Goal: Check status: Check status

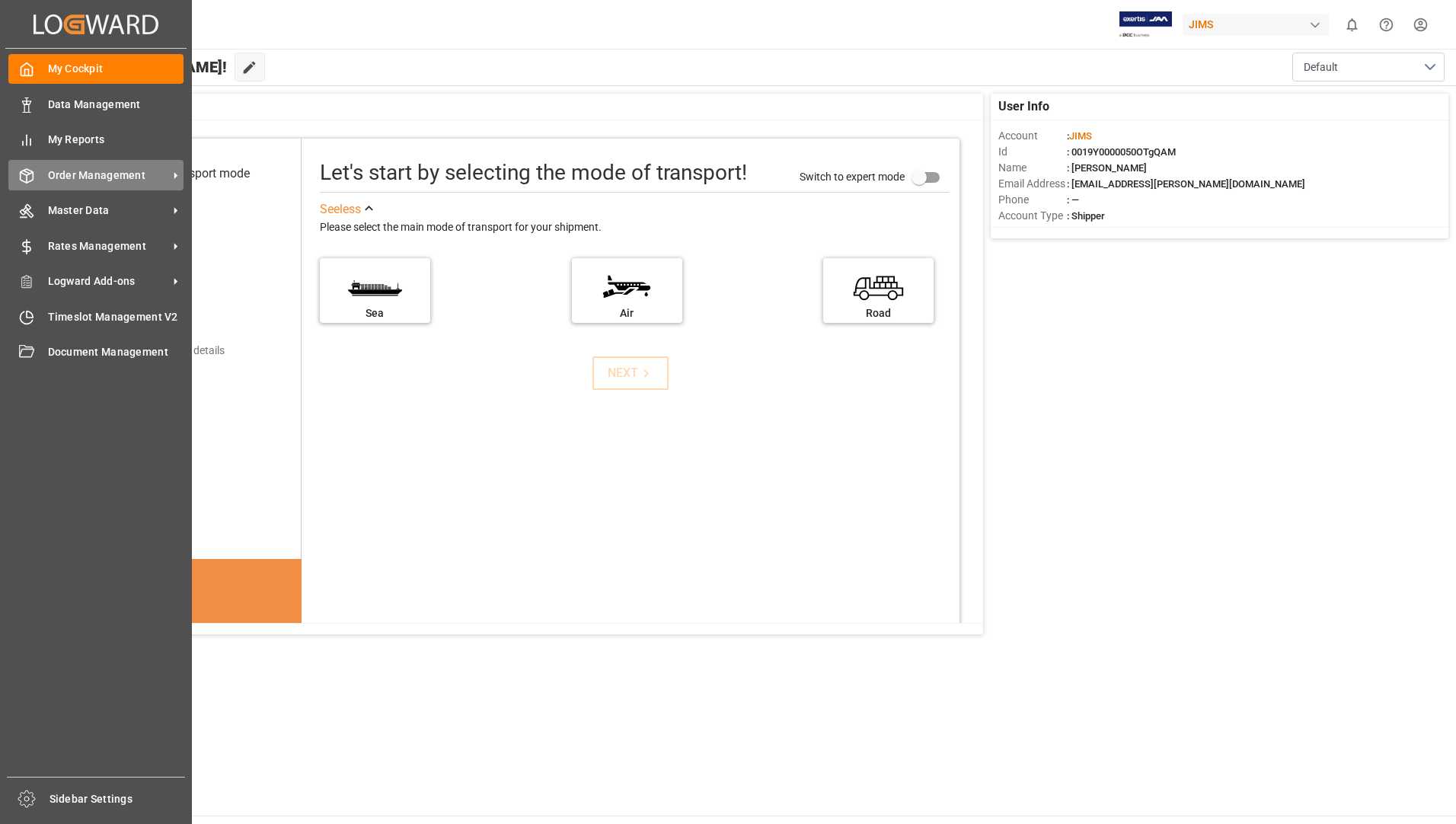
click at [87, 177] on span "Order Management" at bounding box center [108, 175] width 121 height 16
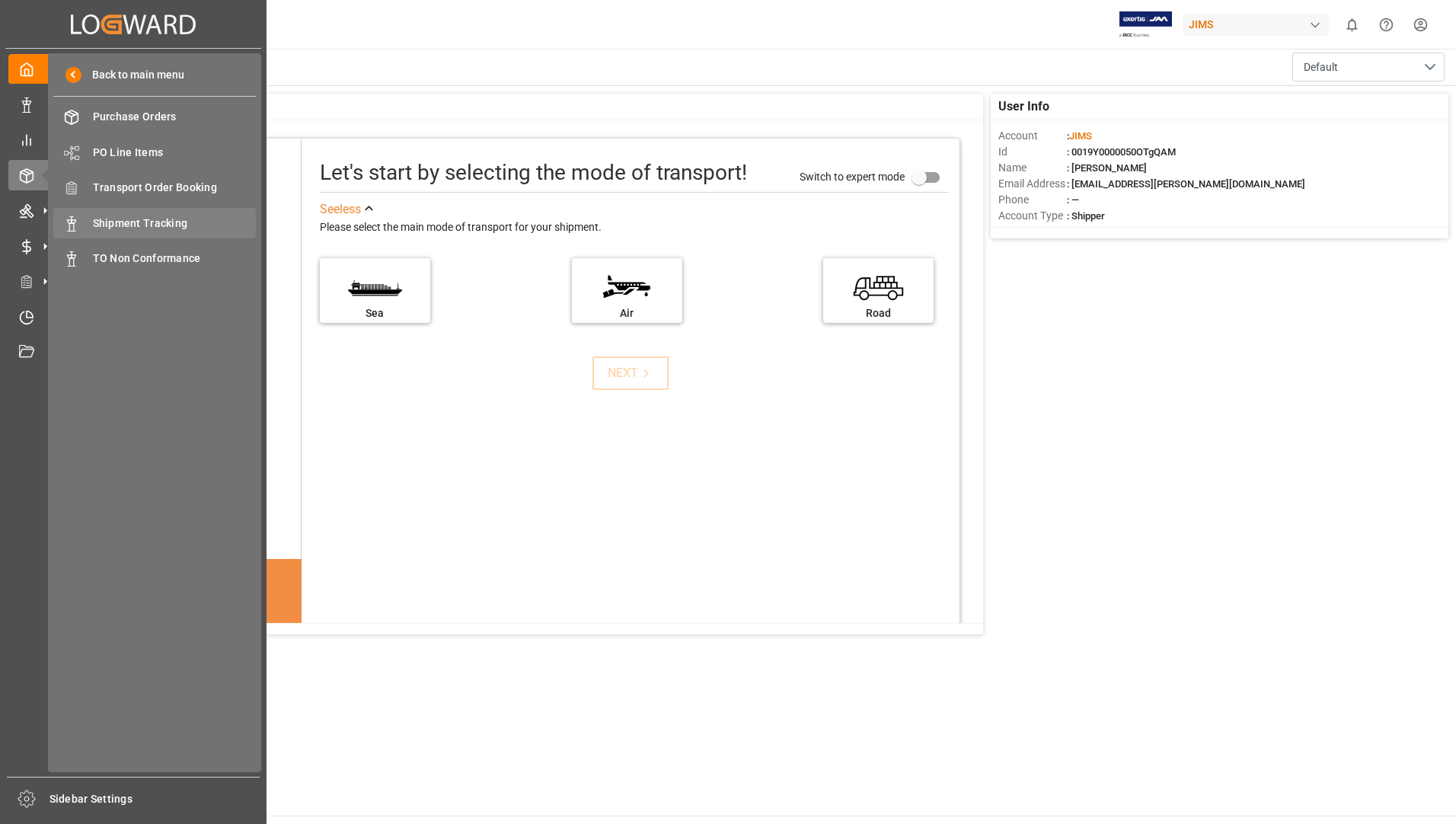
click at [140, 221] on span "Shipment Tracking" at bounding box center [175, 223] width 164 height 16
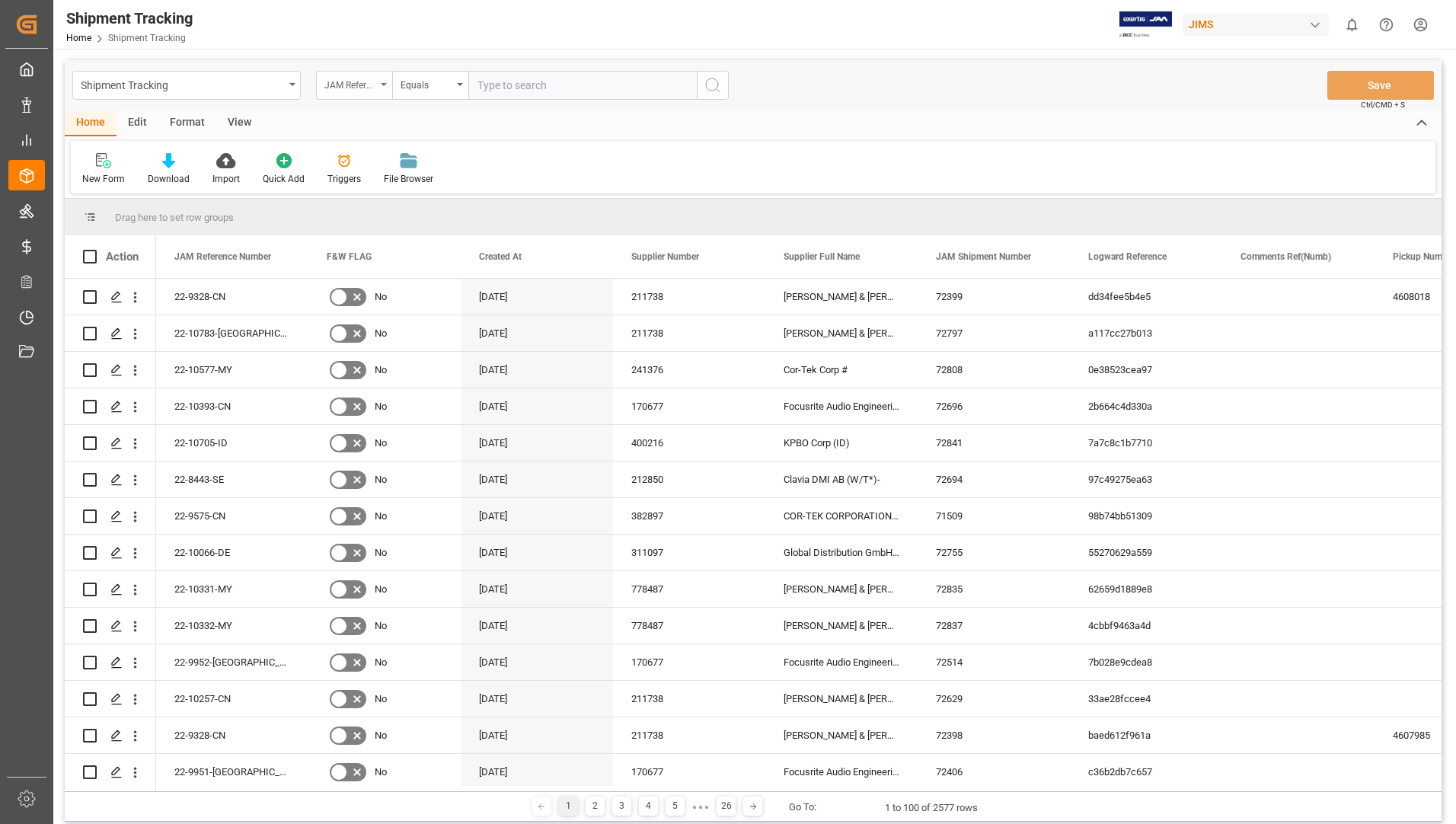
click at [383, 87] on div "JAM Reference Number" at bounding box center [353, 85] width 76 height 29
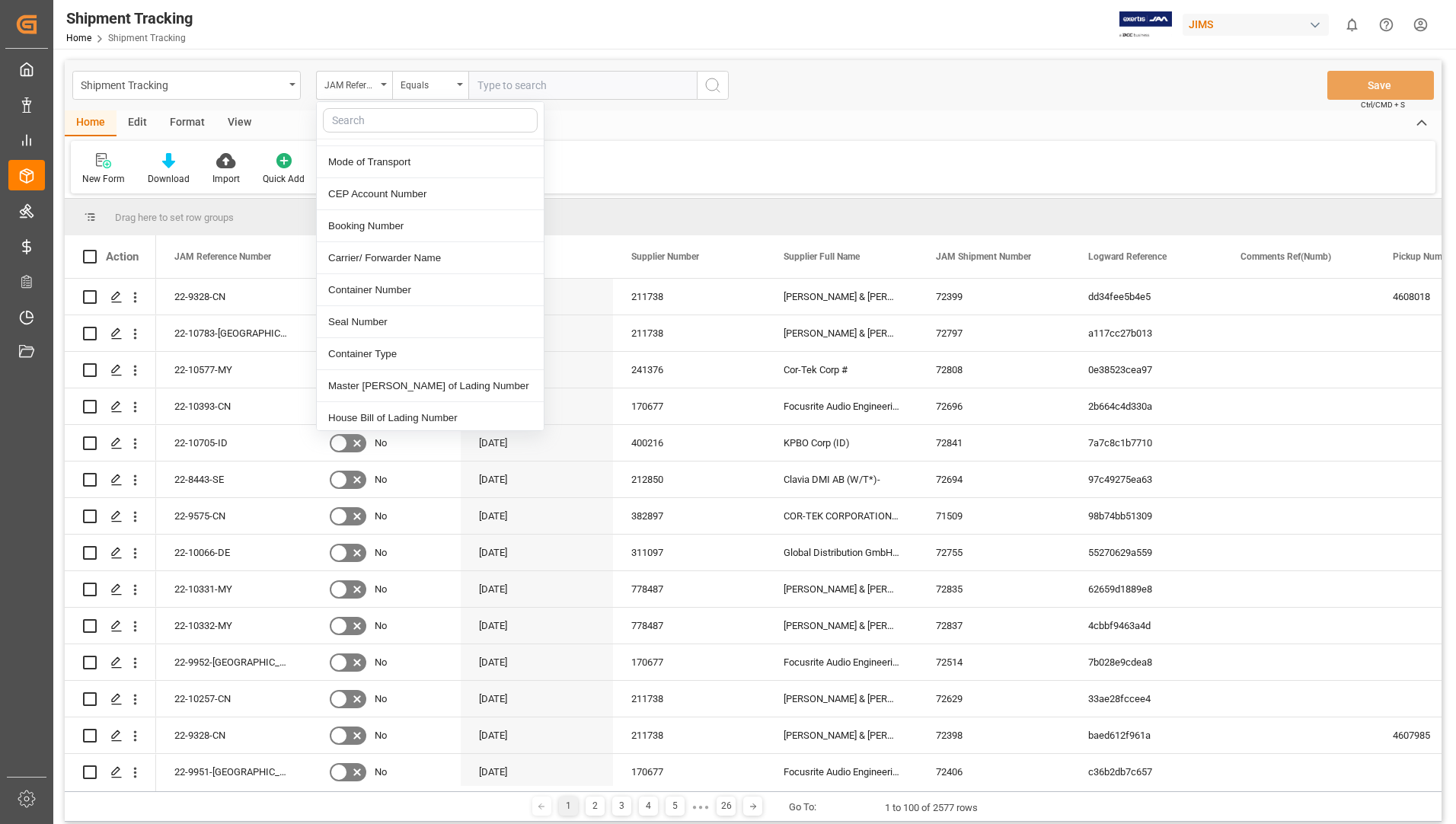
scroll to position [533, 0]
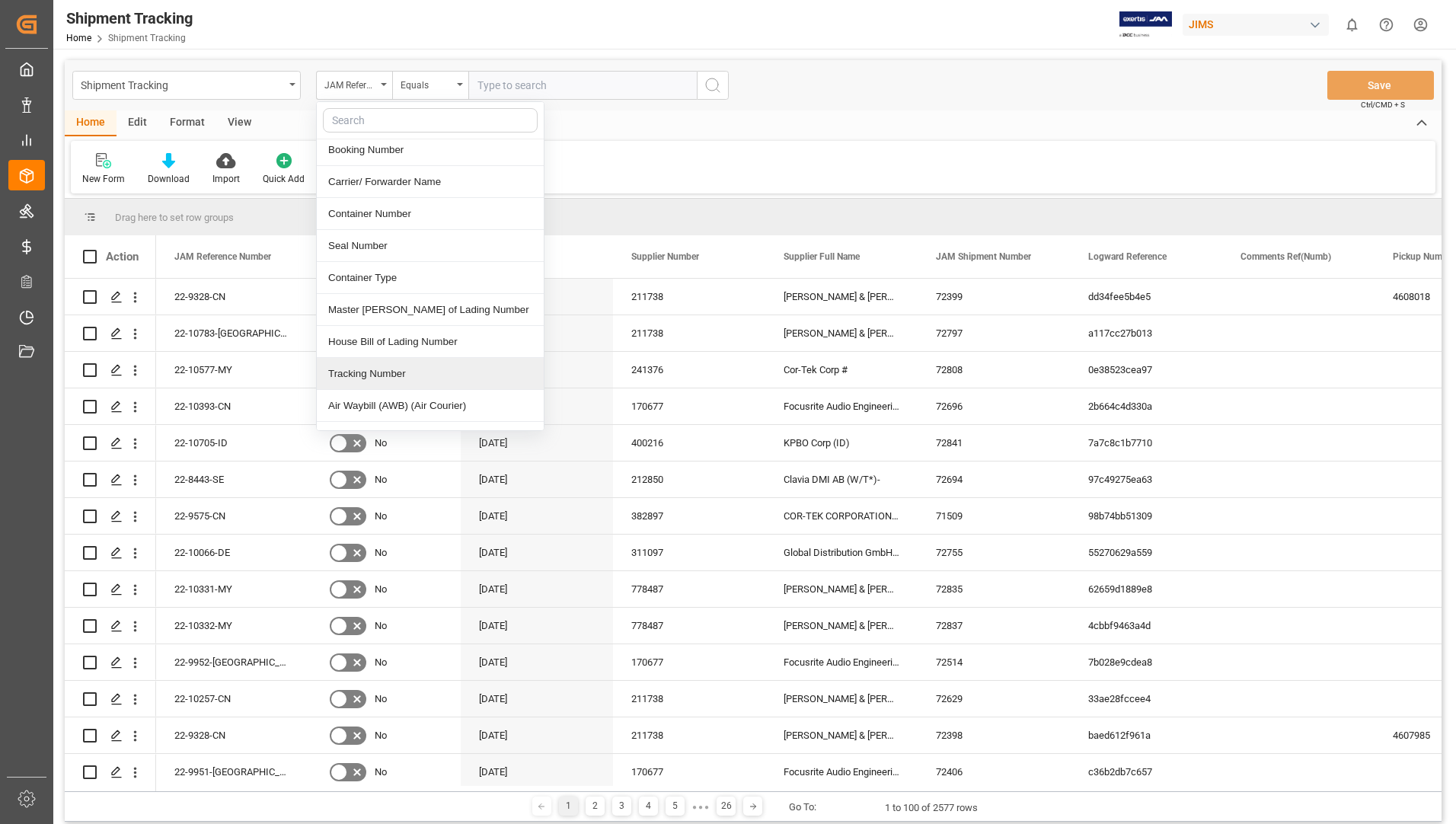
click at [413, 362] on div "Tracking Number" at bounding box center [430, 374] width 227 height 32
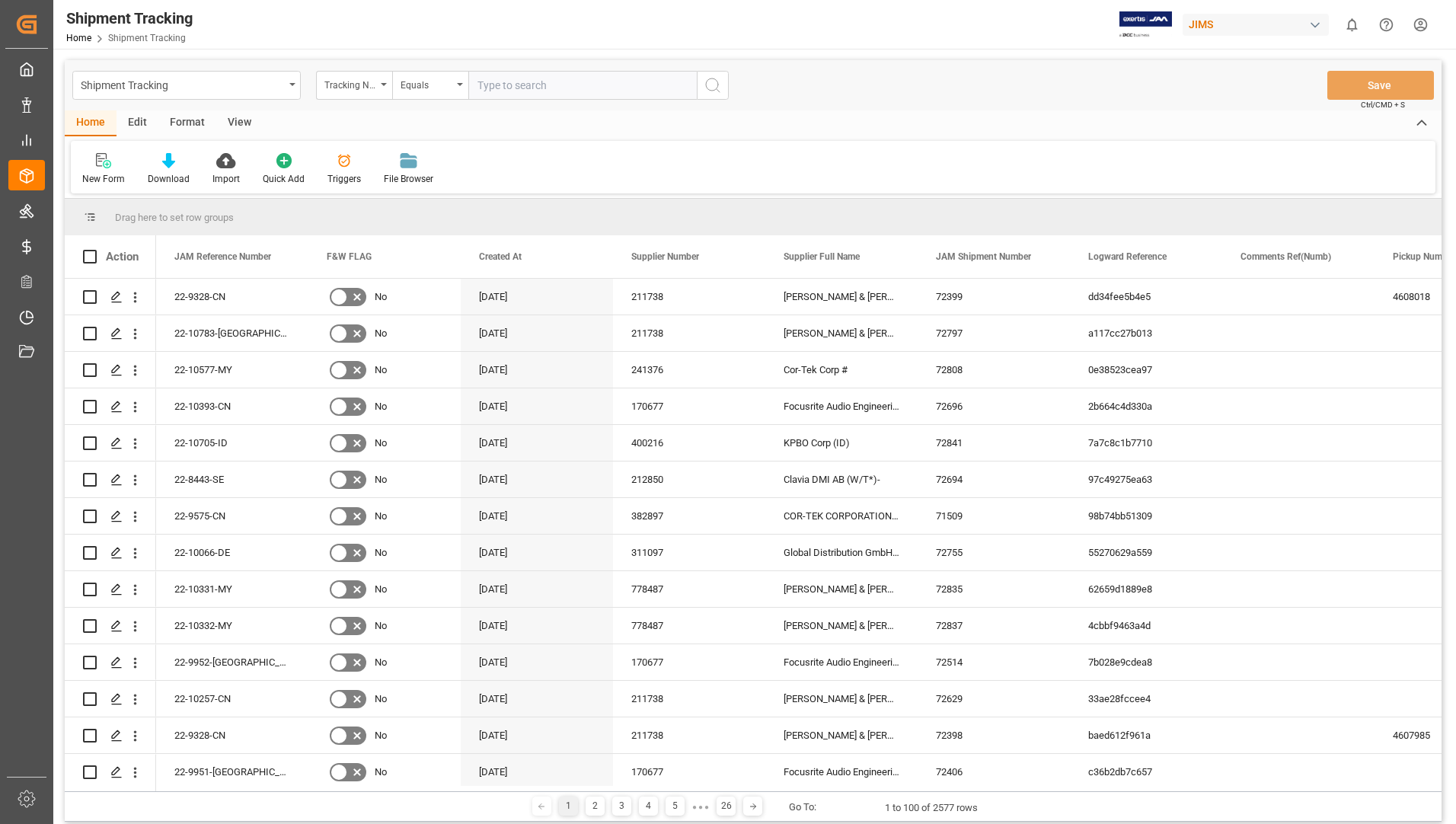
click at [541, 83] on input "text" at bounding box center [582, 85] width 229 height 29
type input "33119143098"
click at [714, 84] on icon "search button" at bounding box center [713, 85] width 18 height 18
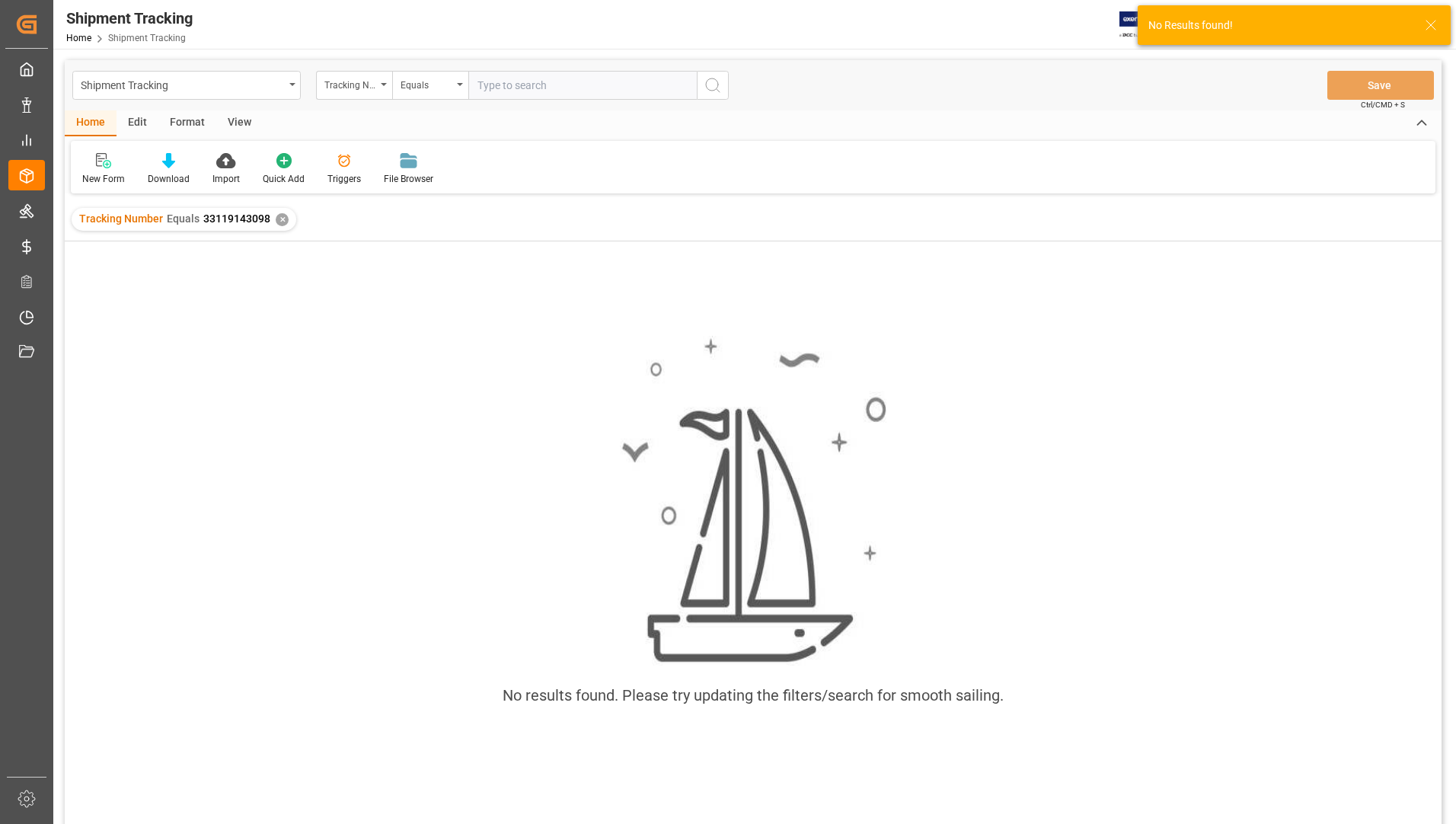
click at [280, 219] on div "✕" at bounding box center [281, 219] width 13 height 13
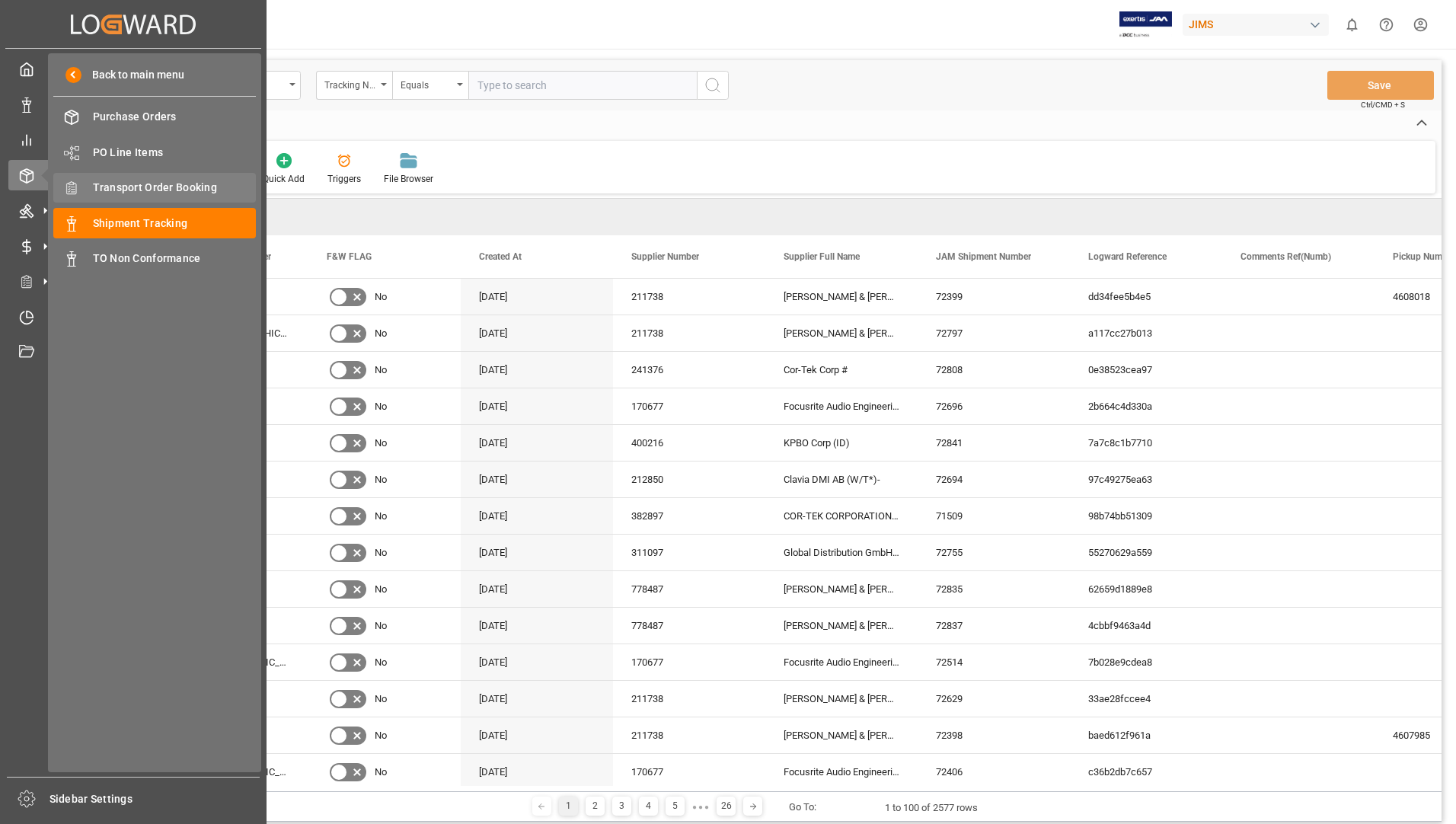
click at [135, 189] on span "Transport Order Booking" at bounding box center [175, 187] width 164 height 16
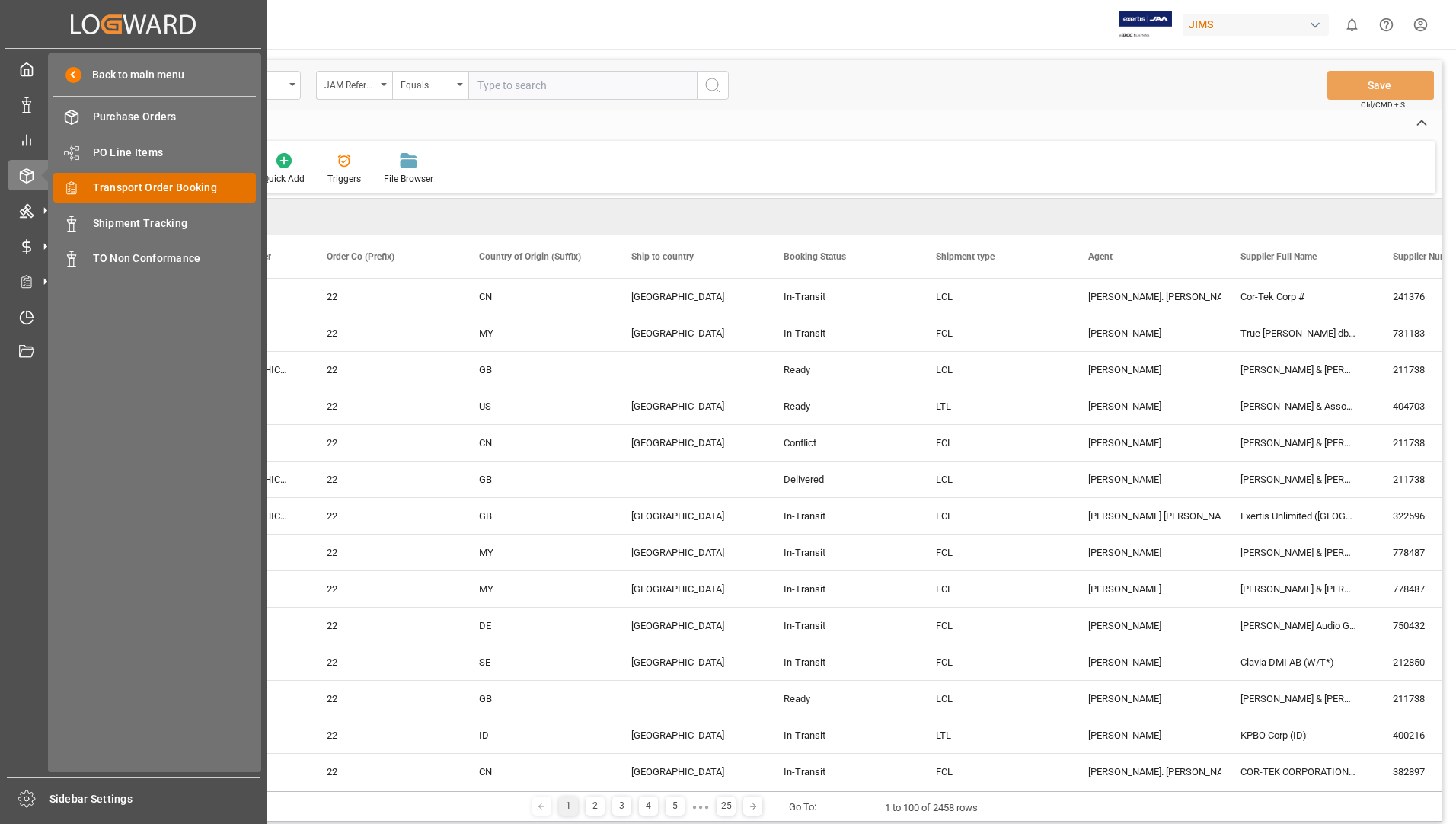
click at [188, 188] on span "Transport Order Booking" at bounding box center [175, 187] width 164 height 16
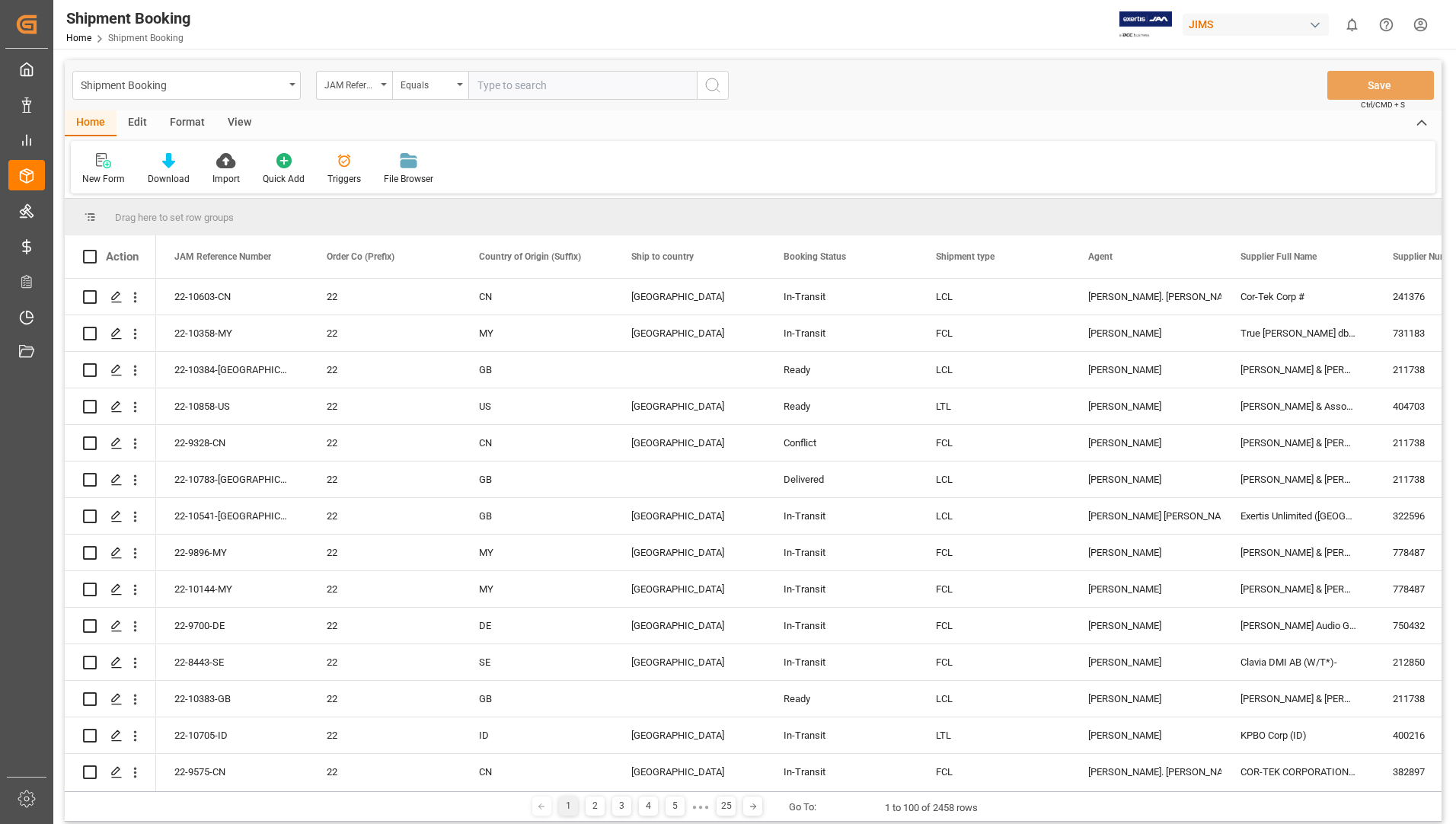
click at [557, 86] on input "text" at bounding box center [582, 85] width 229 height 29
type input "22-10018-US"
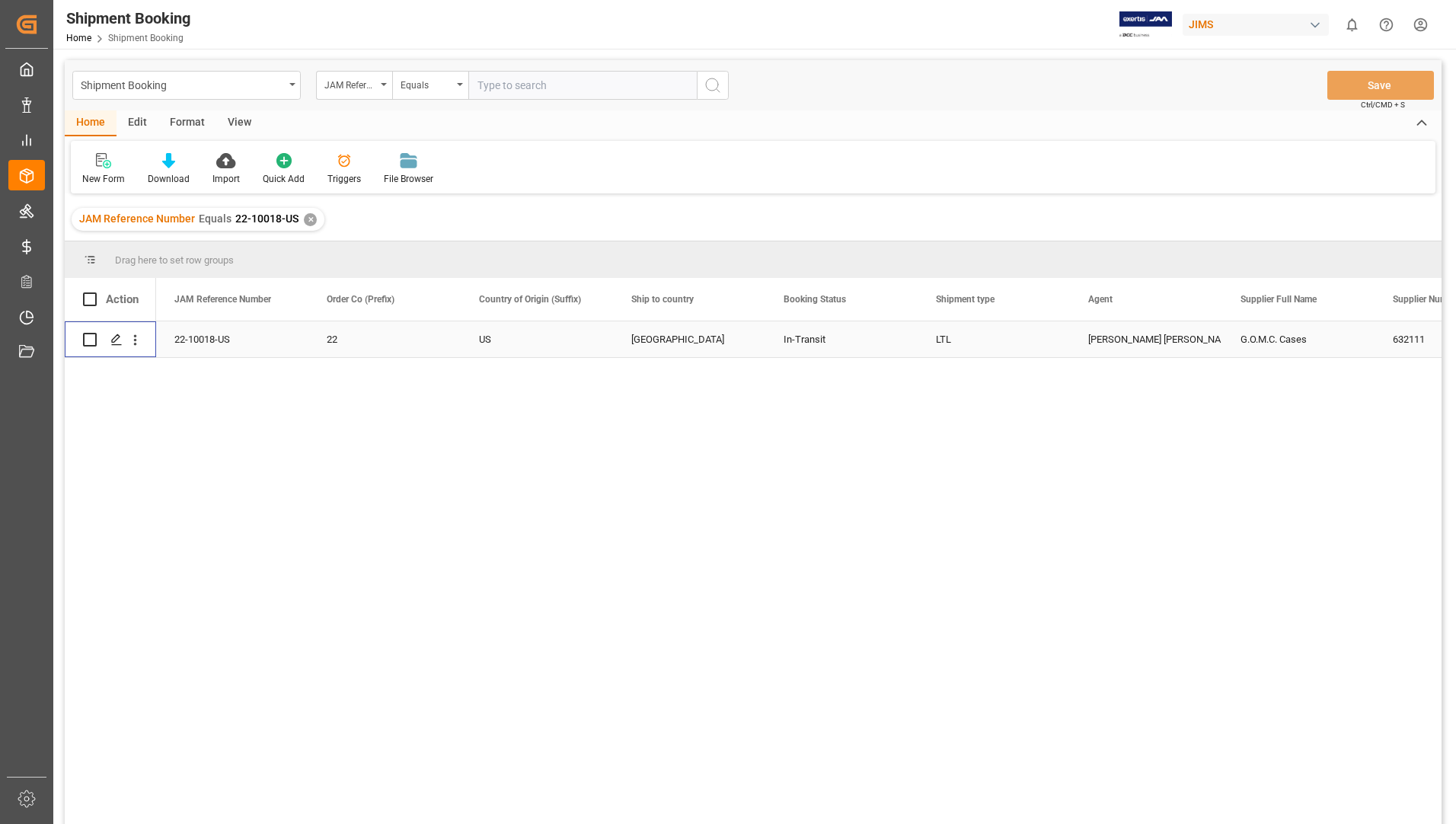
click at [92, 336] on input "Press Space to toggle row selection (unchecked)" at bounding box center [90, 340] width 14 height 14
checkbox input "true"
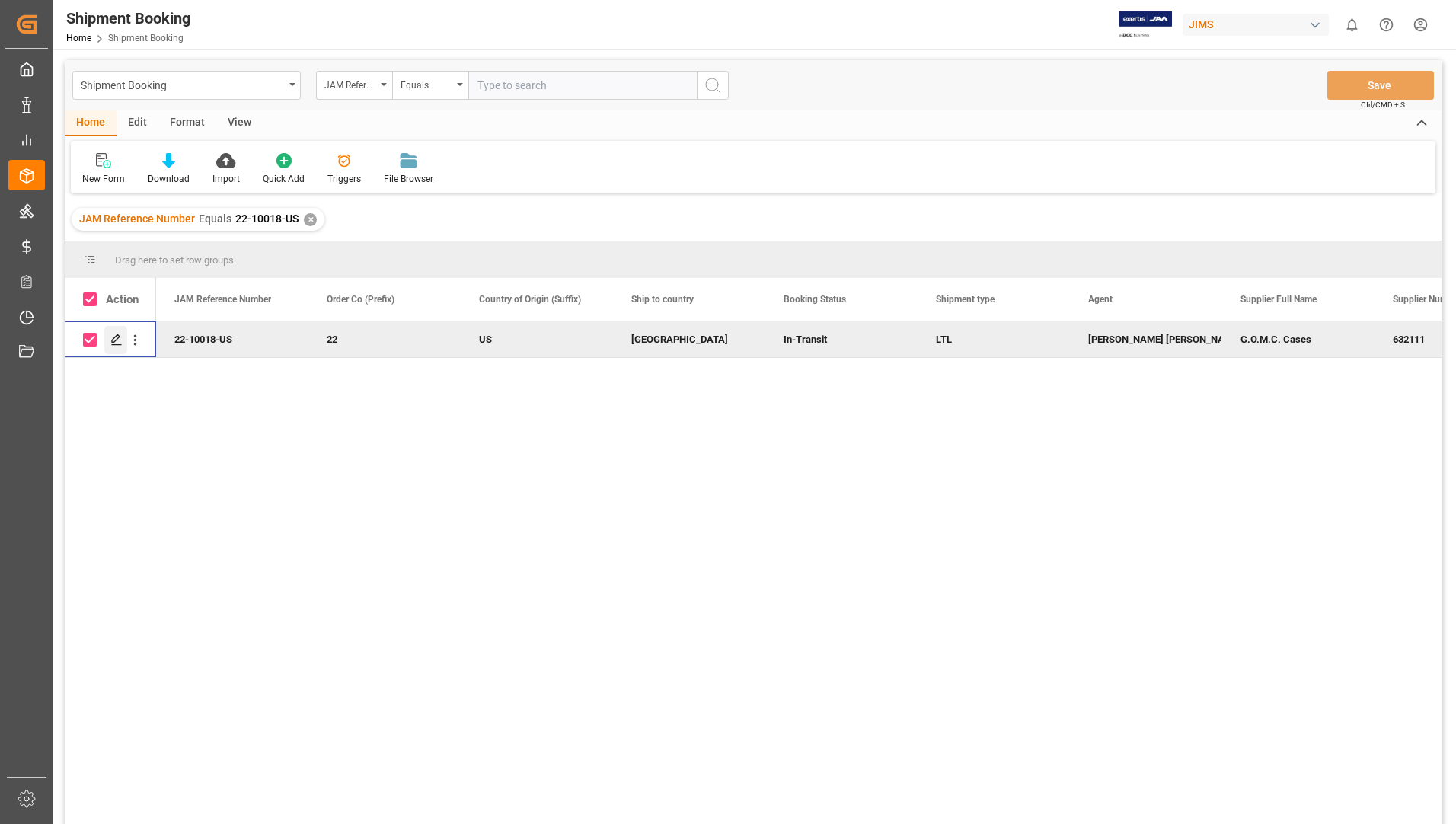
click at [117, 332] on div "Press SPACE to deselect this row." at bounding box center [116, 339] width 23 height 28
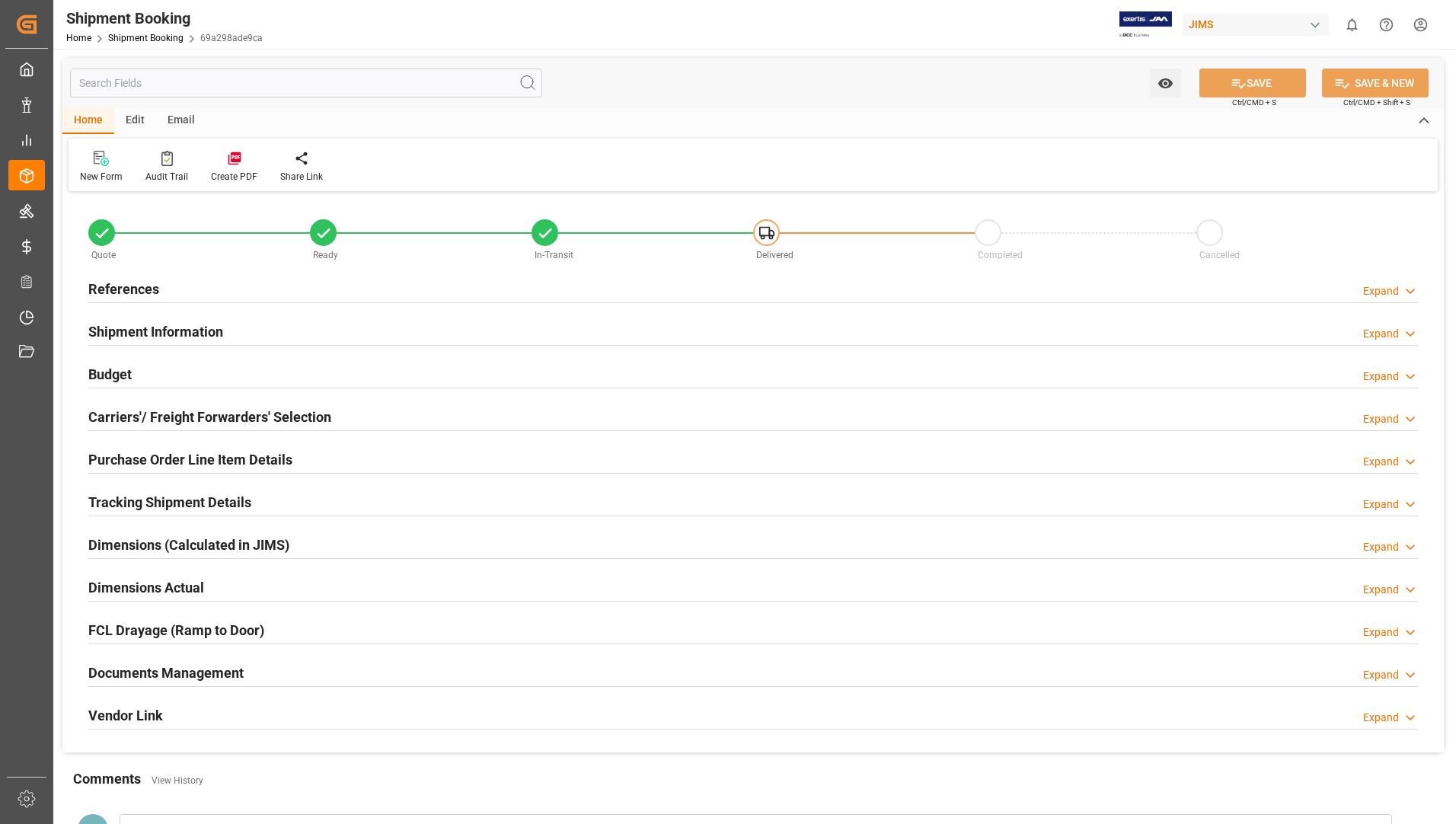
type input "3"
click at [179, 449] on h2 "Purchase Order Line Item Details" at bounding box center [189, 459] width 204 height 20
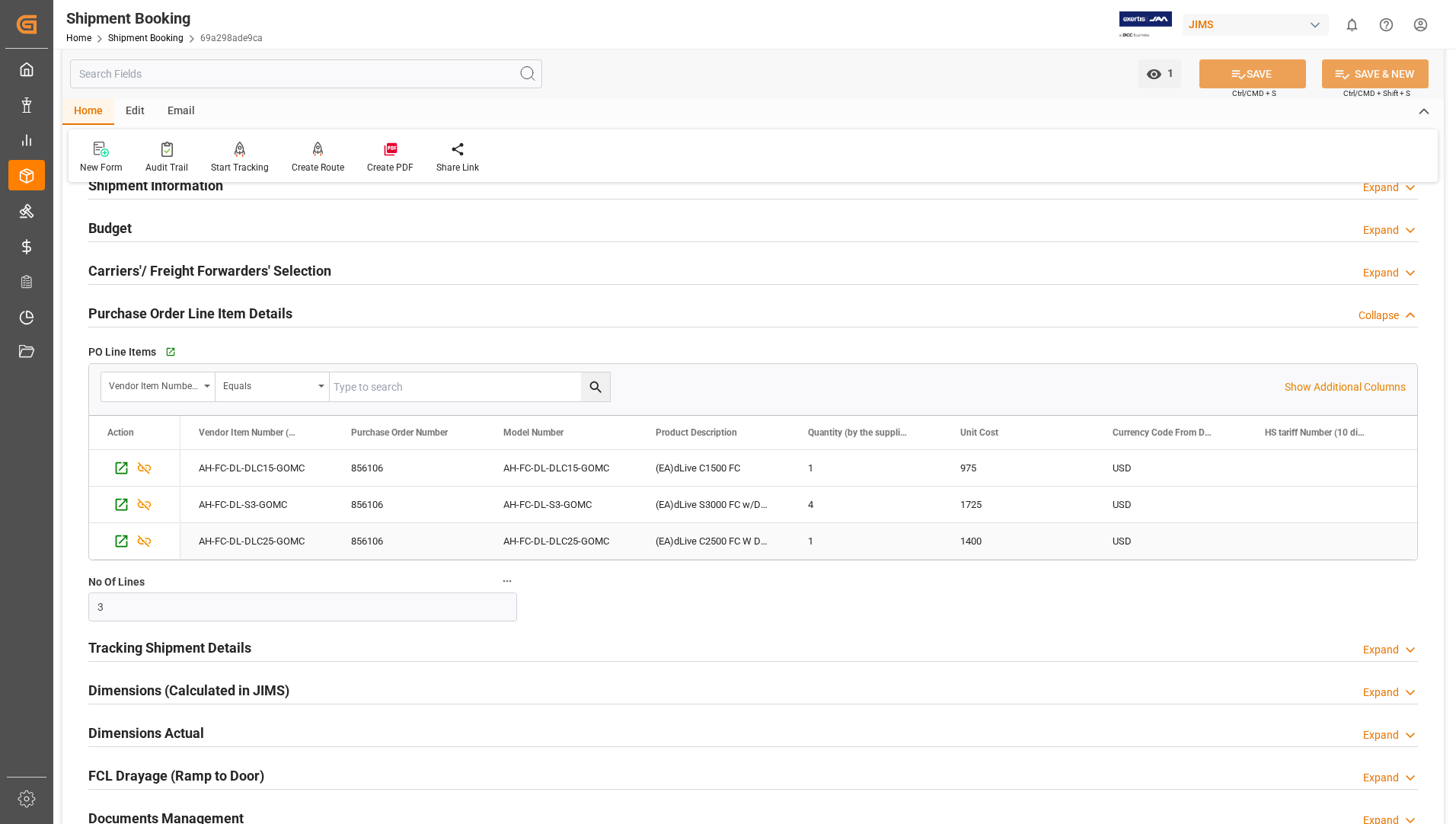
scroll to position [153, 0]
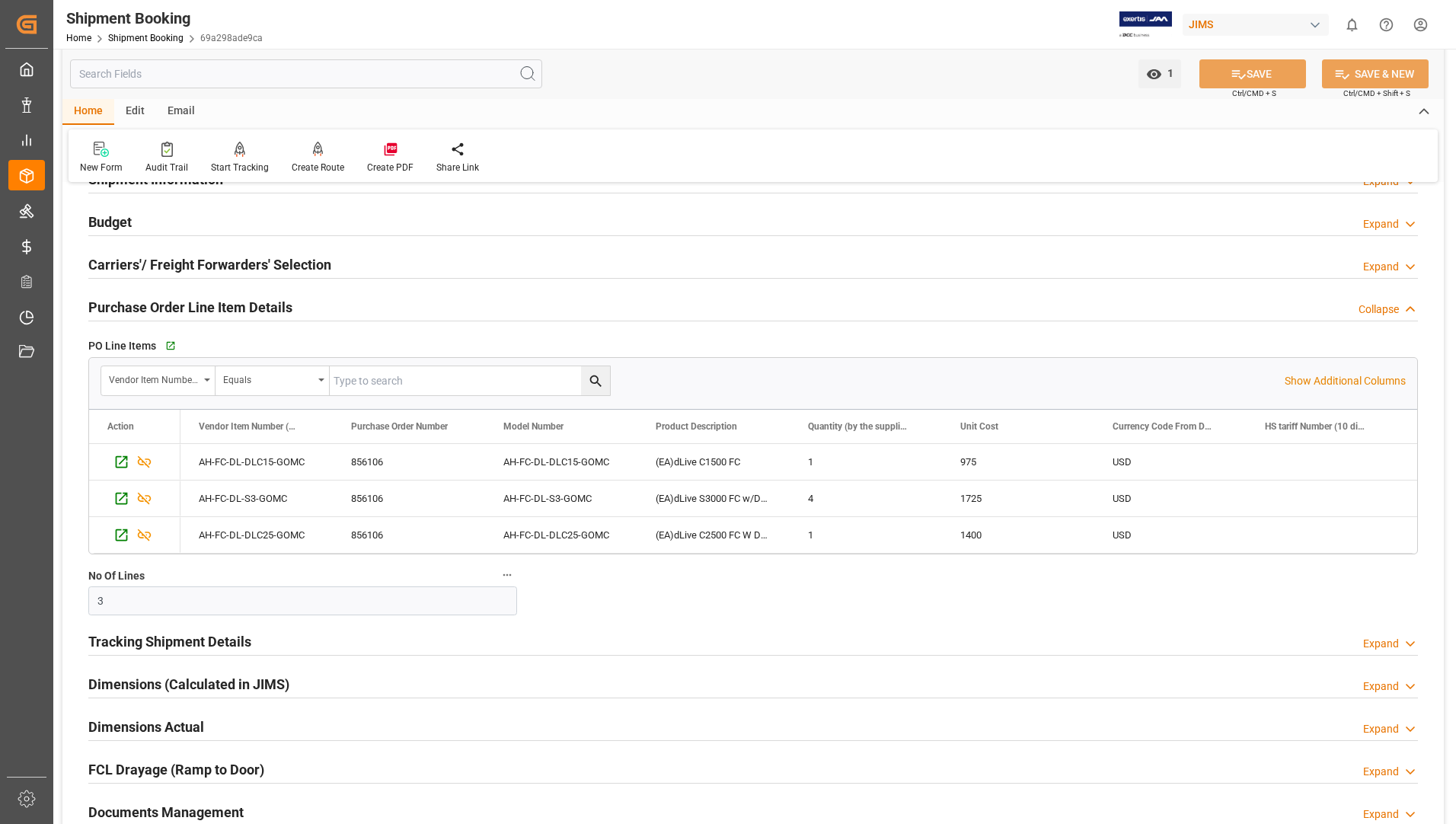
click at [106, 641] on h2 "Tracking Shipment Details" at bounding box center [169, 641] width 163 height 20
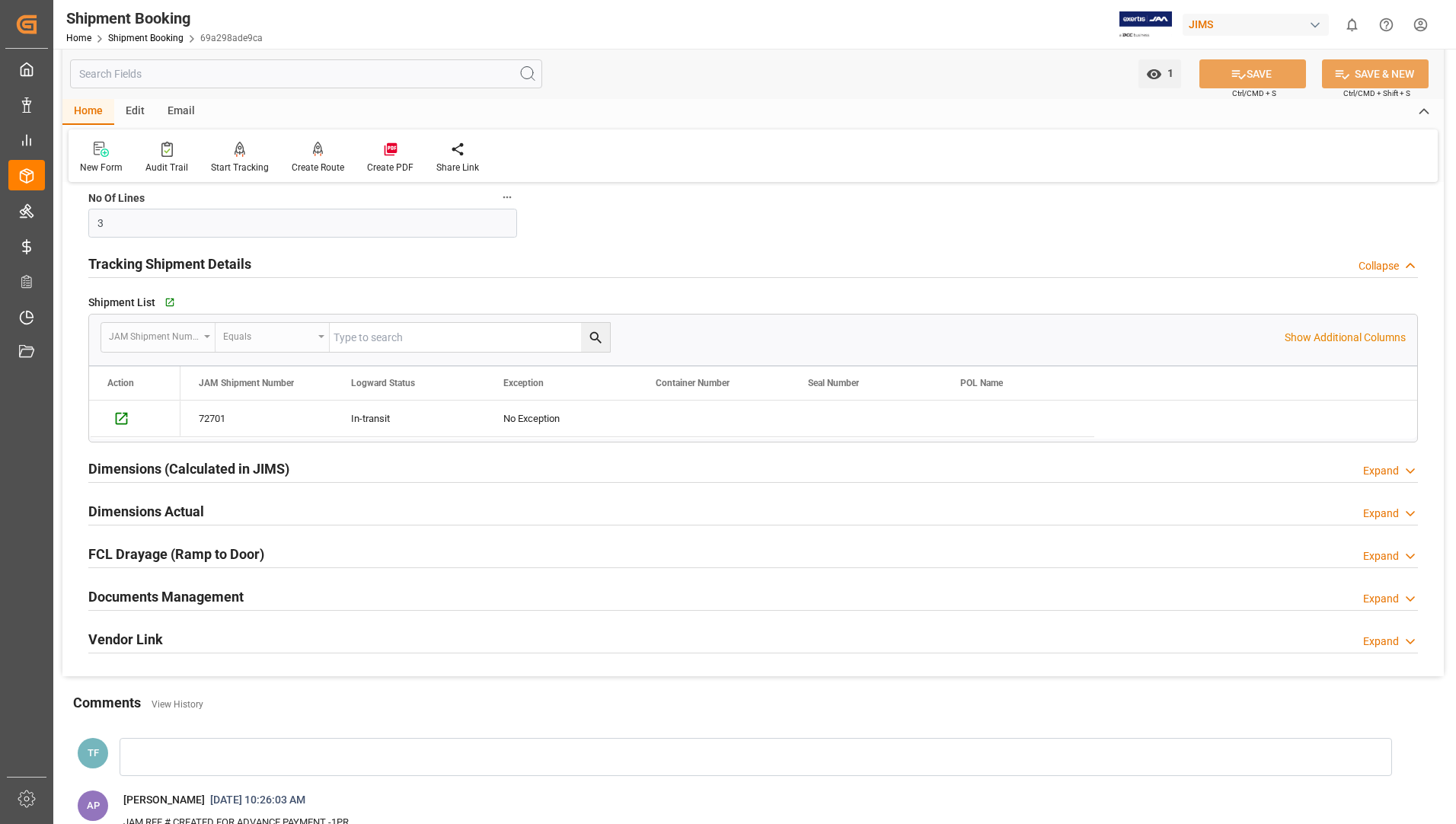
scroll to position [533, 0]
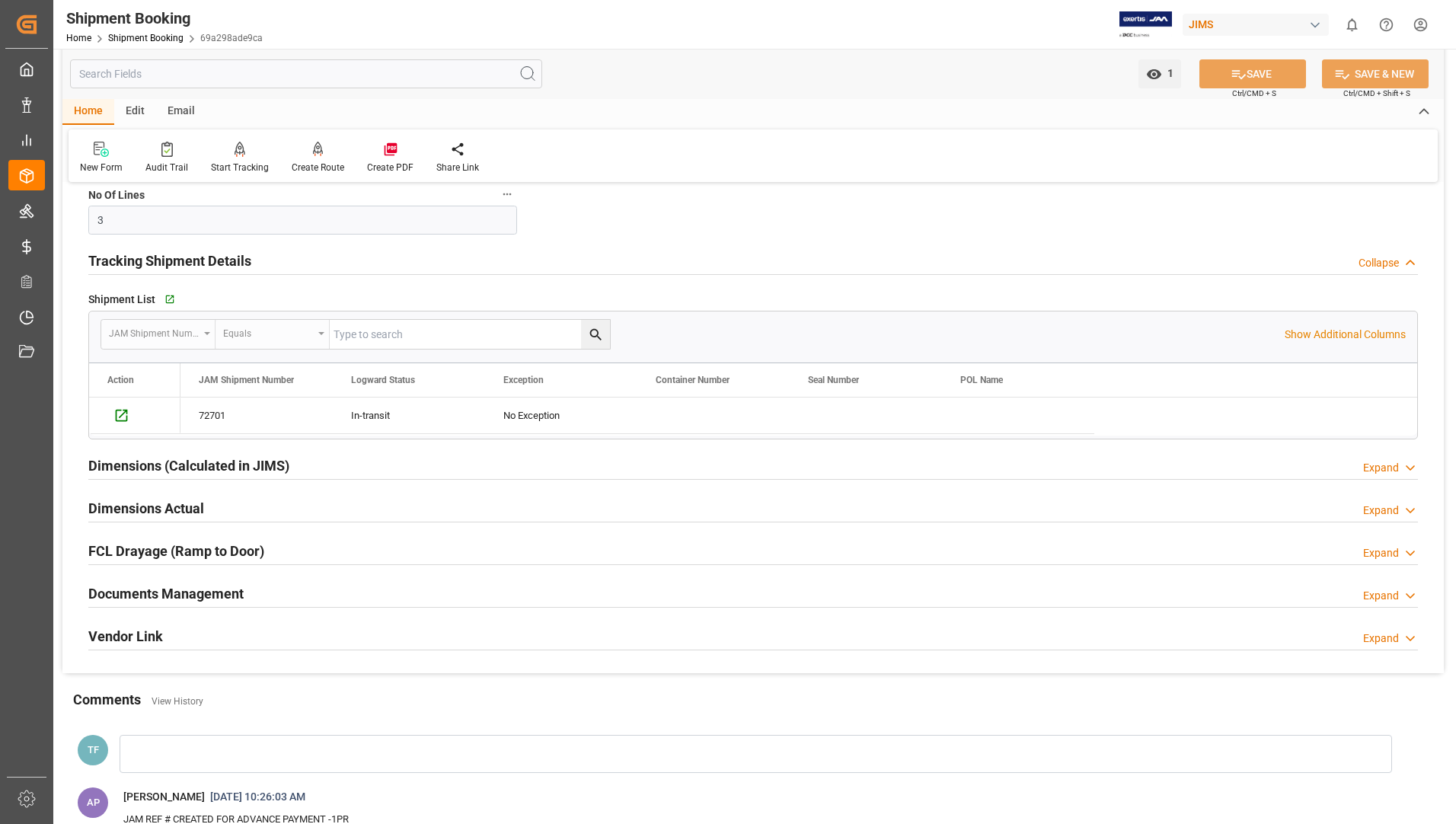
click at [139, 592] on h2 "Documents Management" at bounding box center [165, 593] width 155 height 20
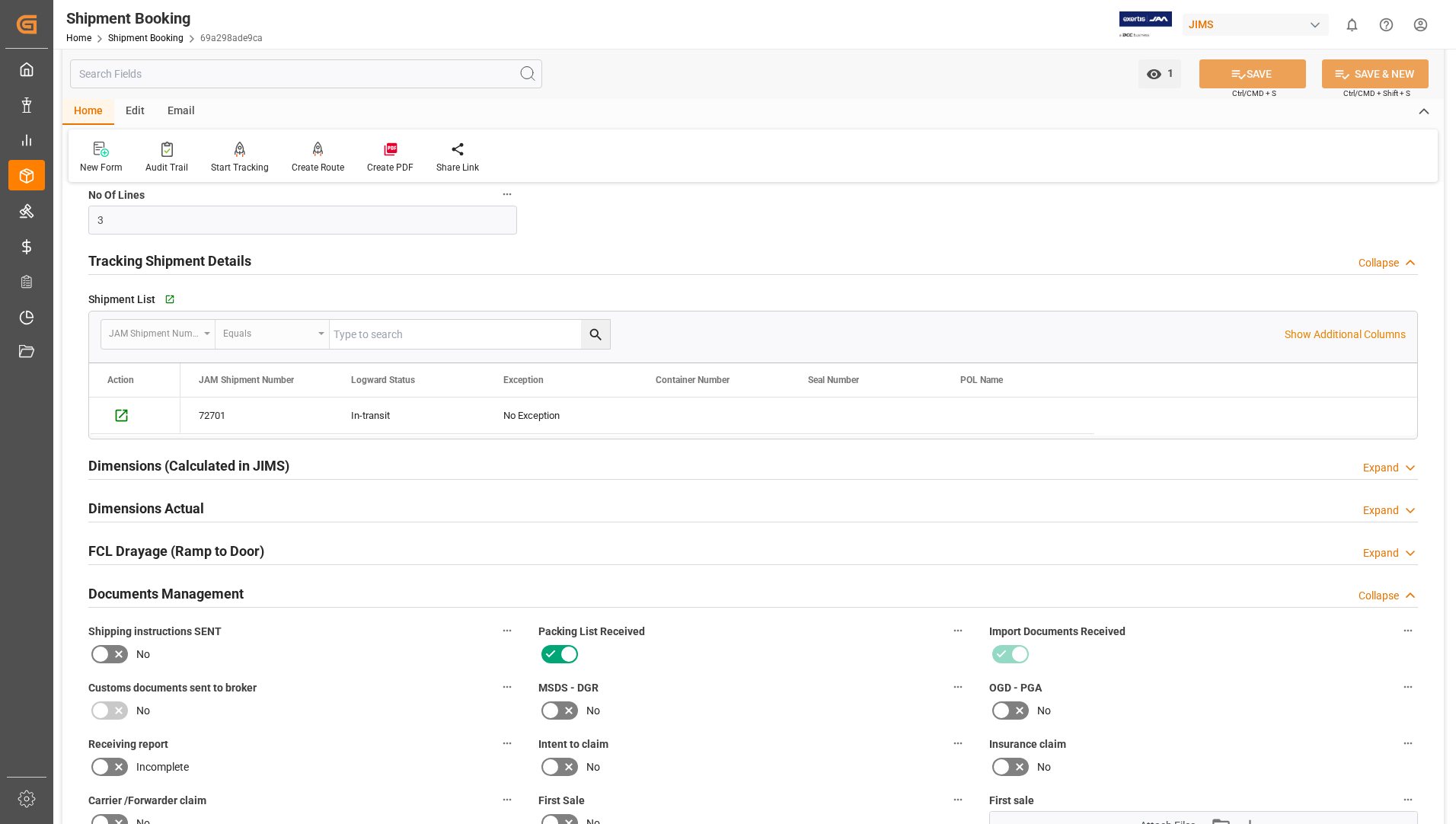
scroll to position [990, 0]
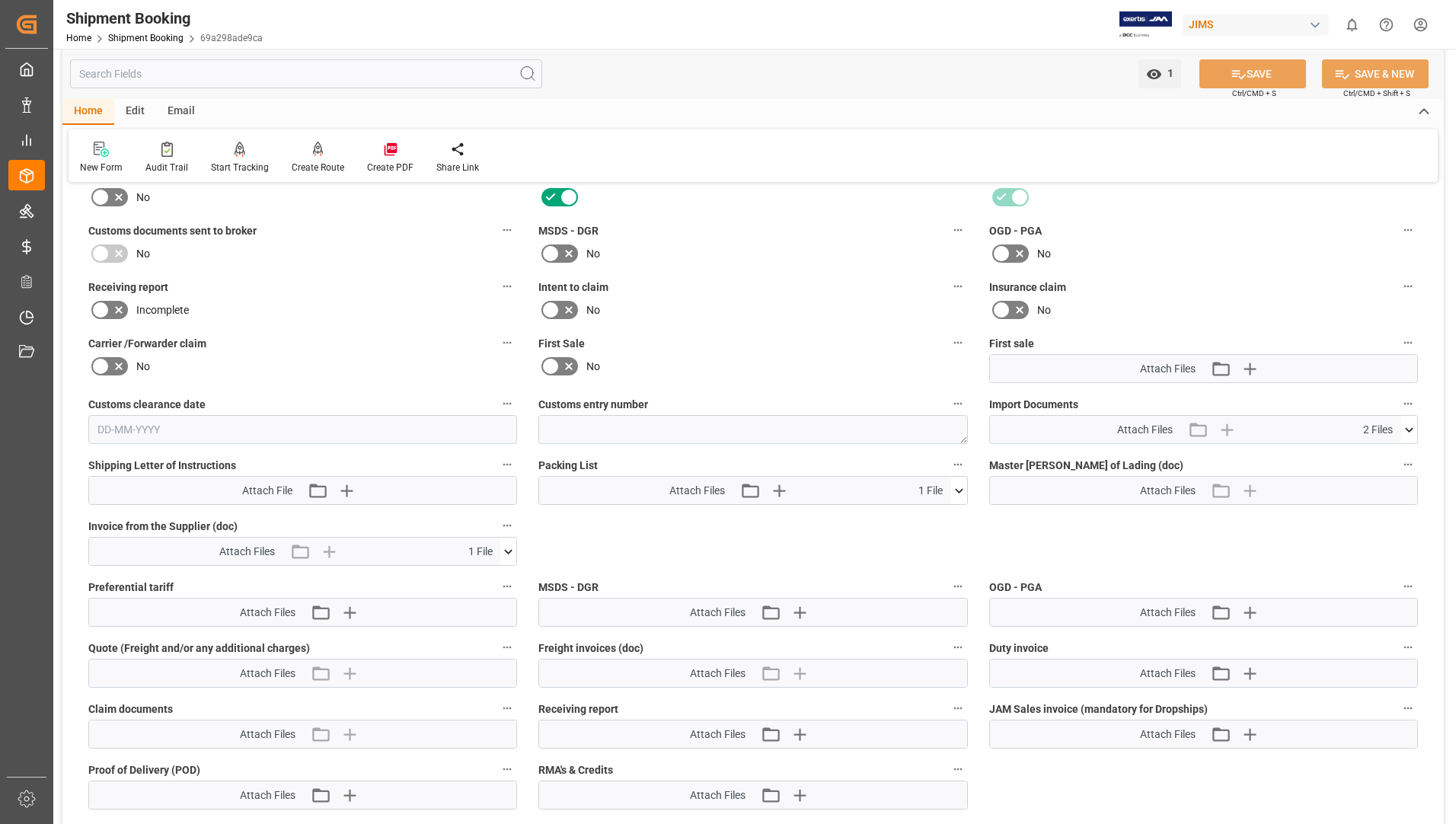
click at [956, 492] on icon at bounding box center [959, 491] width 16 height 16
click at [927, 513] on icon at bounding box center [918, 519] width 16 height 16
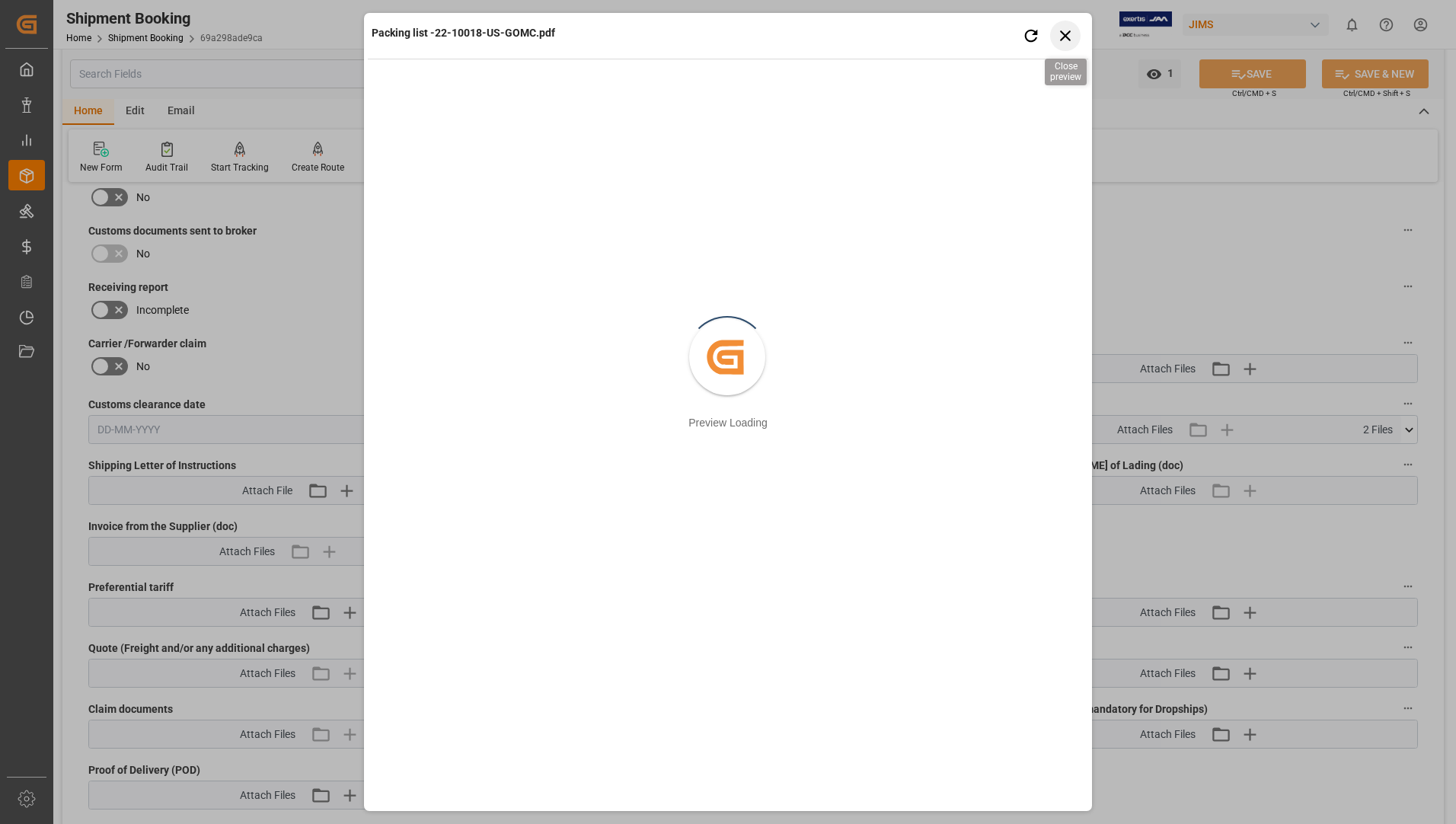
click at [1060, 33] on icon "button" at bounding box center [1066, 36] width 19 height 19
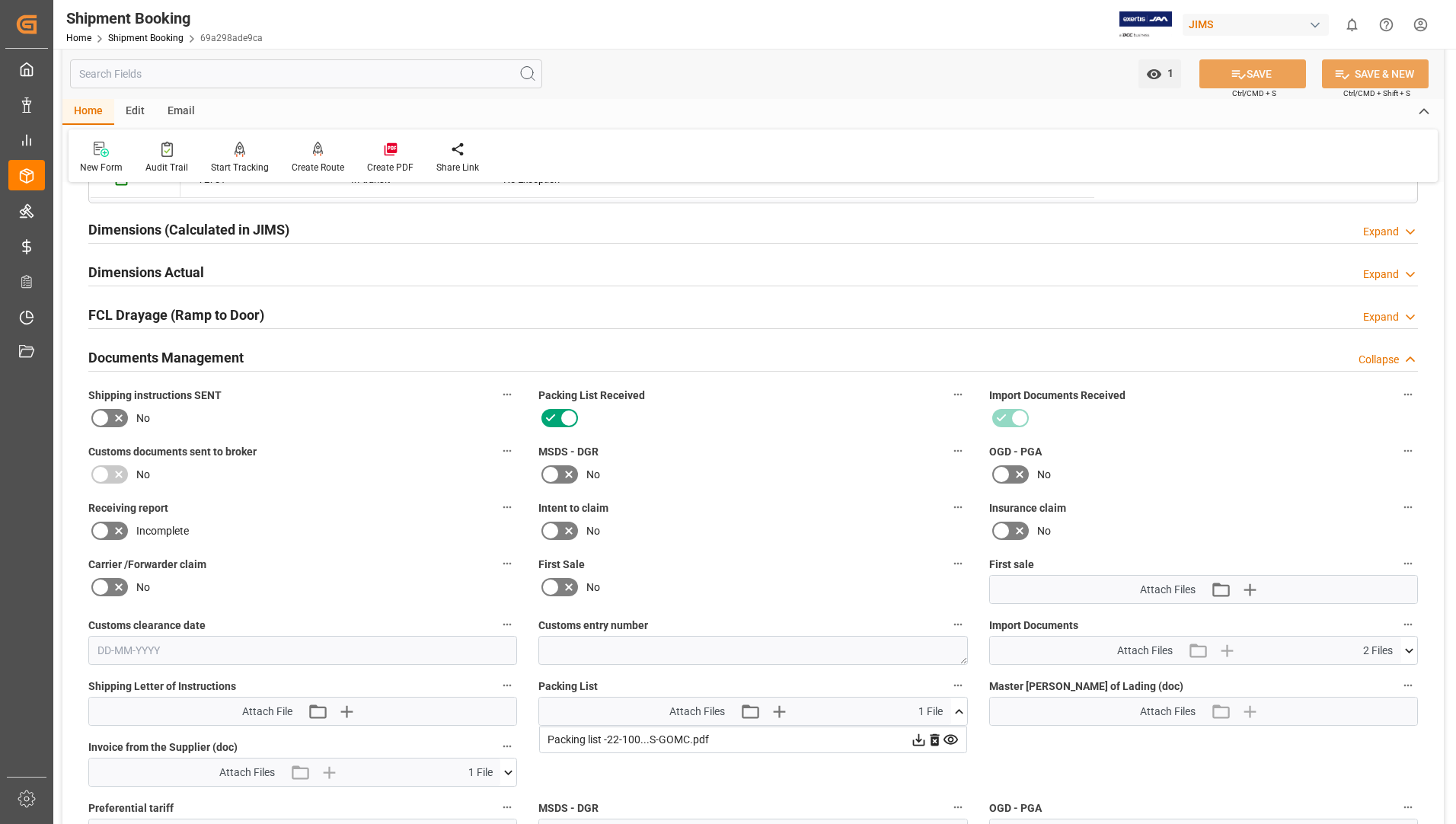
scroll to position [960, 0]
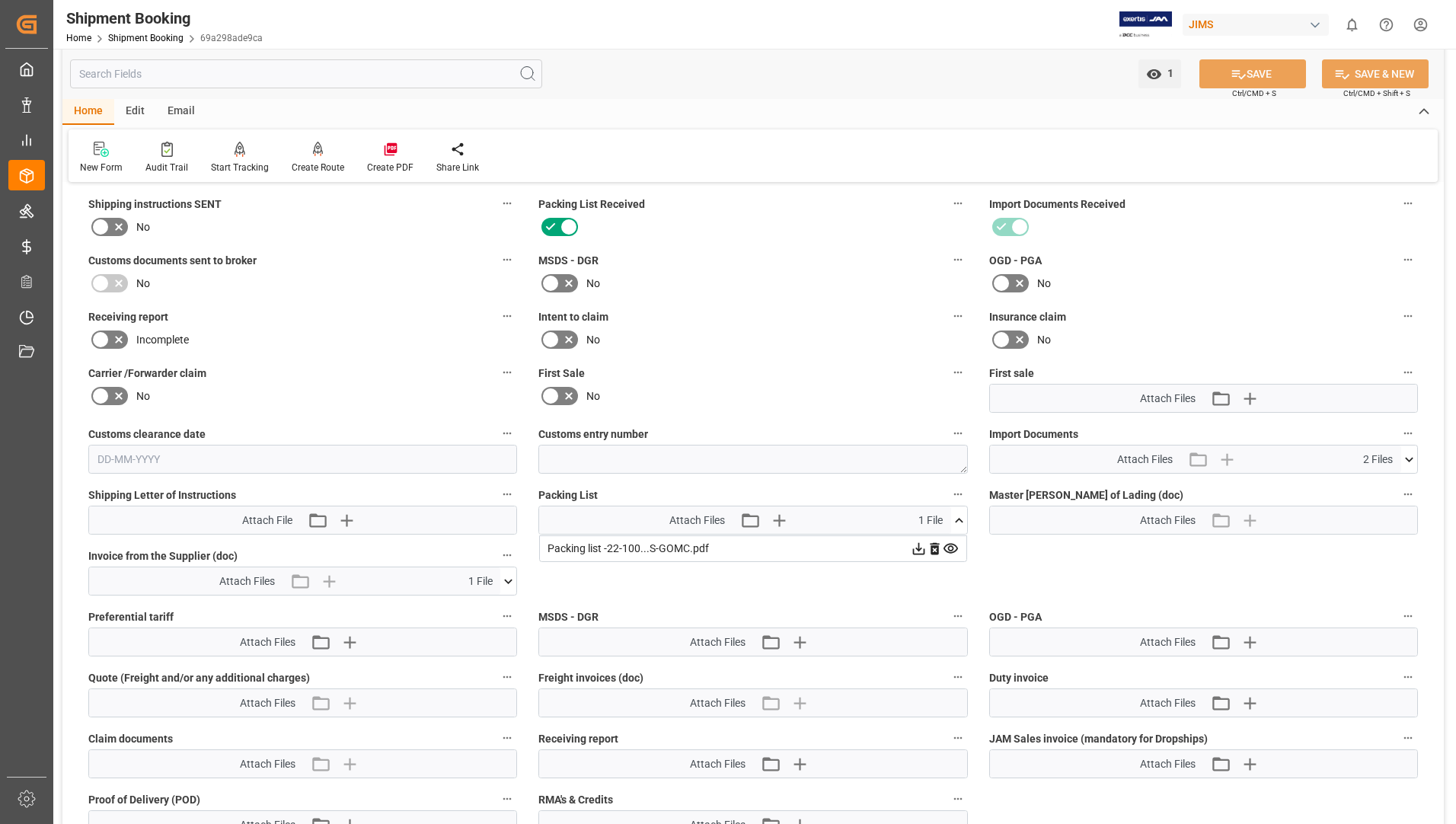
click at [511, 580] on icon at bounding box center [509, 581] width 9 height 5
click at [912, 555] on icon at bounding box center [918, 549] width 13 height 13
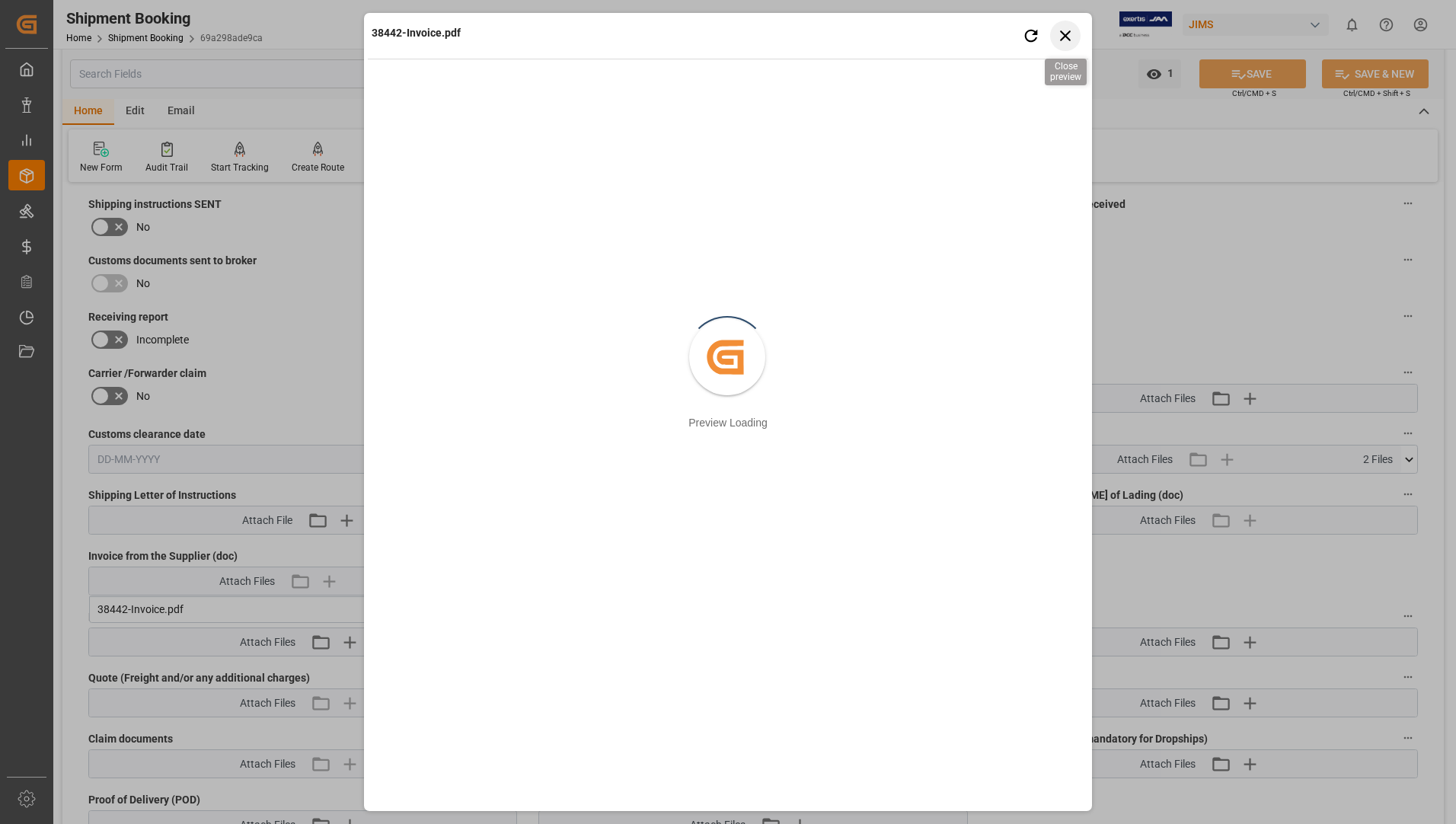
click at [1066, 29] on icon "button" at bounding box center [1066, 36] width 19 height 19
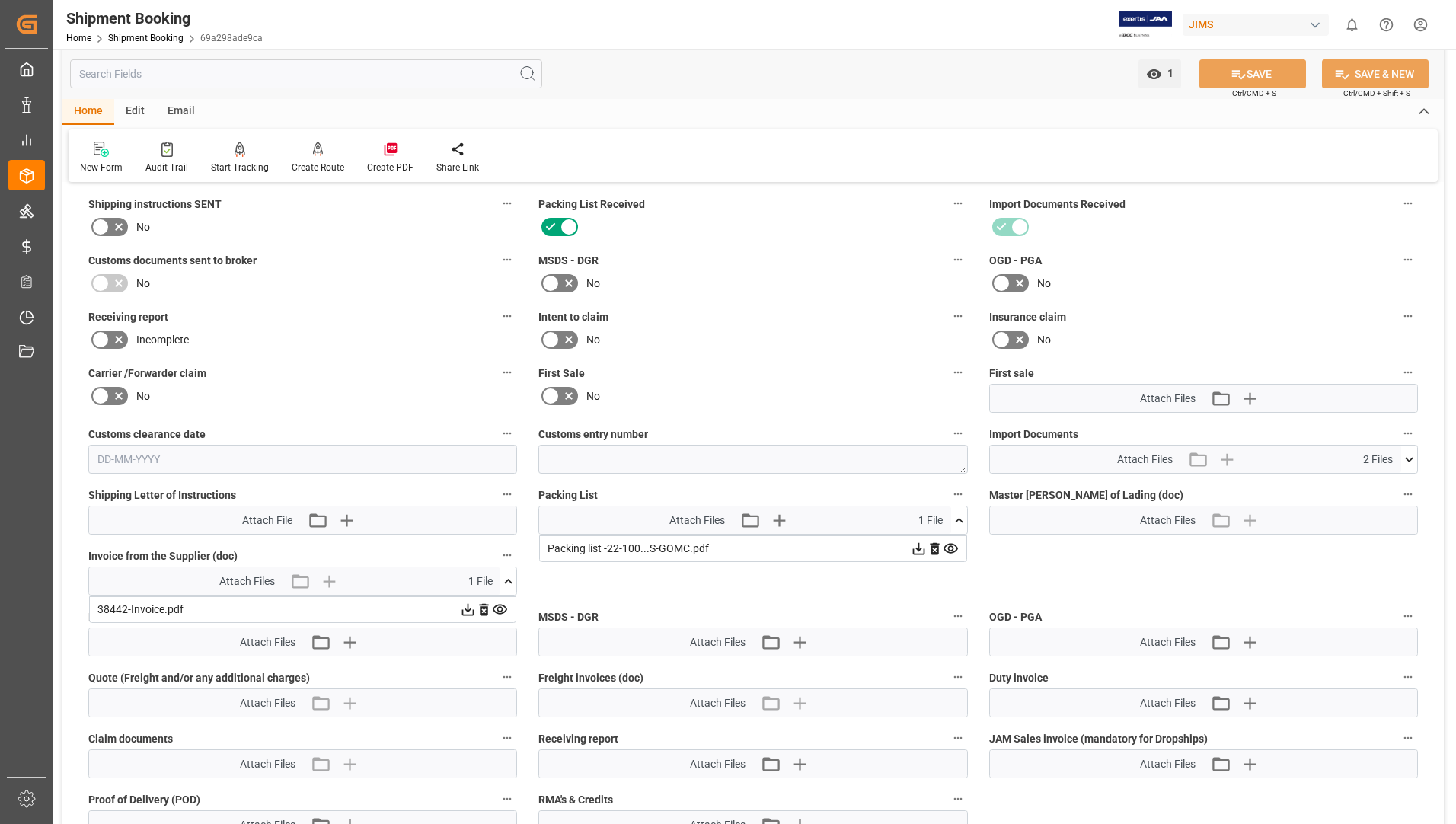
click at [1413, 456] on icon at bounding box center [1409, 460] width 16 height 16
click at [1377, 502] on icon at bounding box center [1368, 503] width 16 height 16
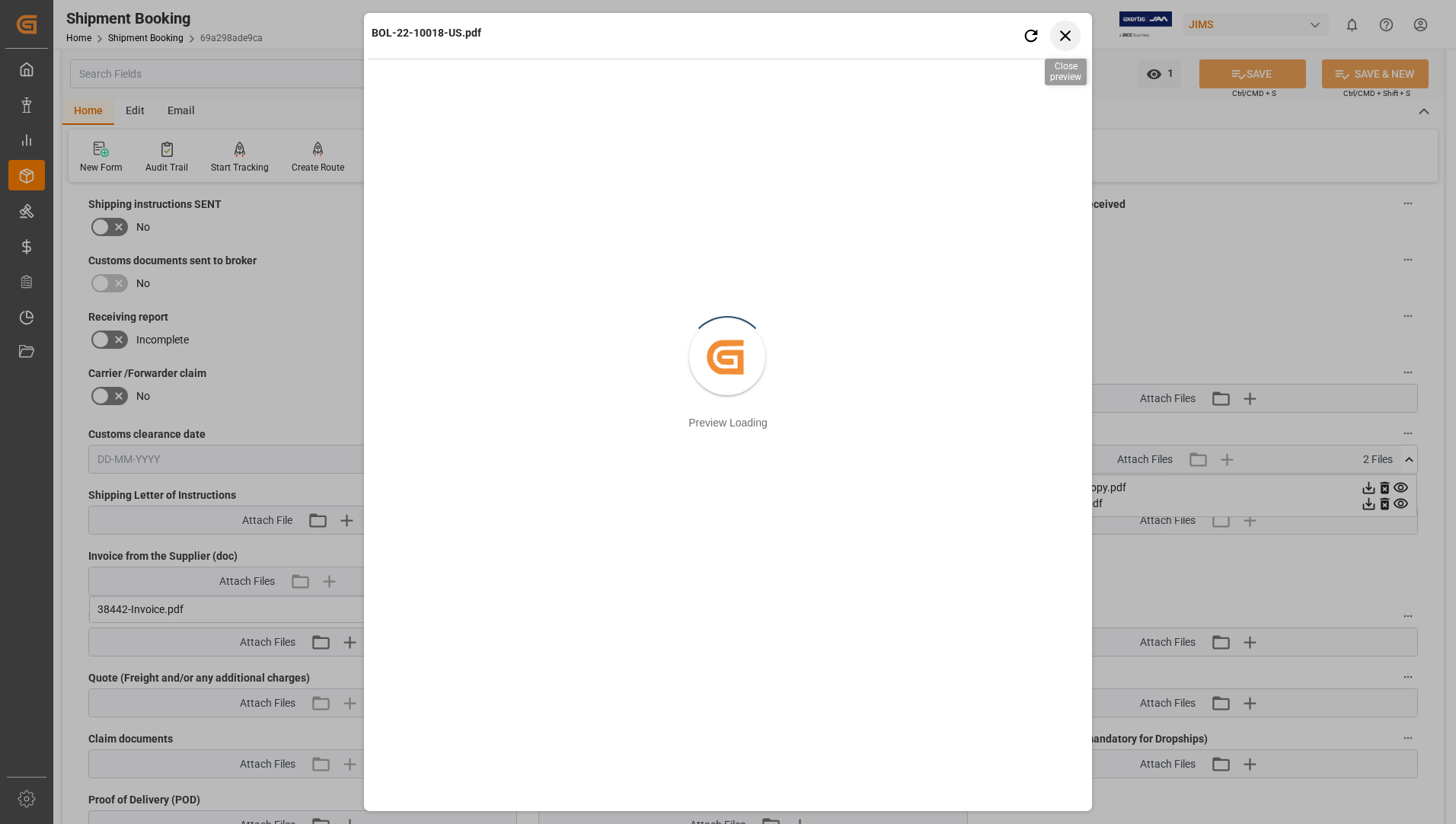
click at [1067, 33] on icon "button" at bounding box center [1065, 36] width 11 height 11
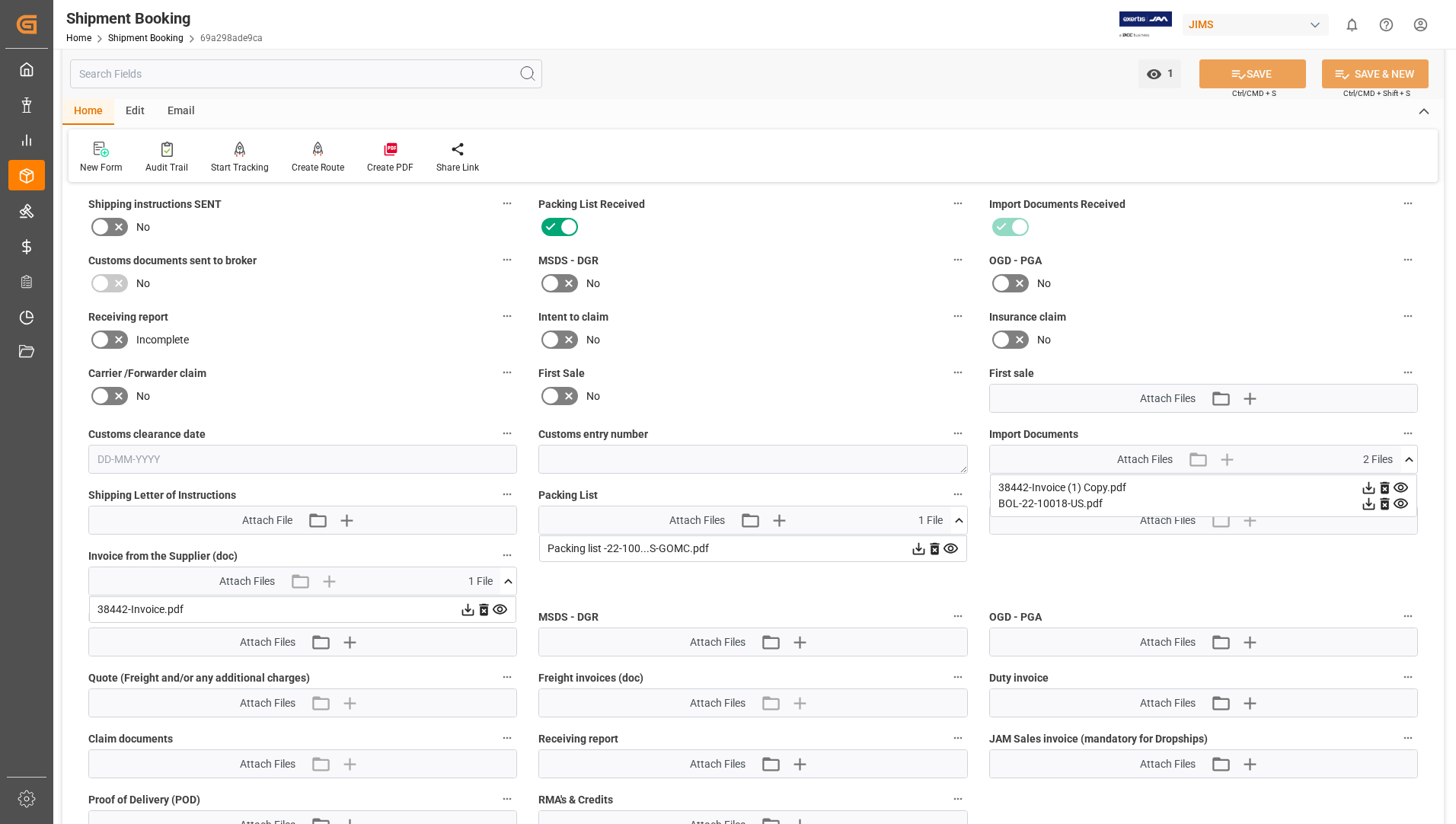
click at [1375, 484] on icon at bounding box center [1368, 488] width 13 height 13
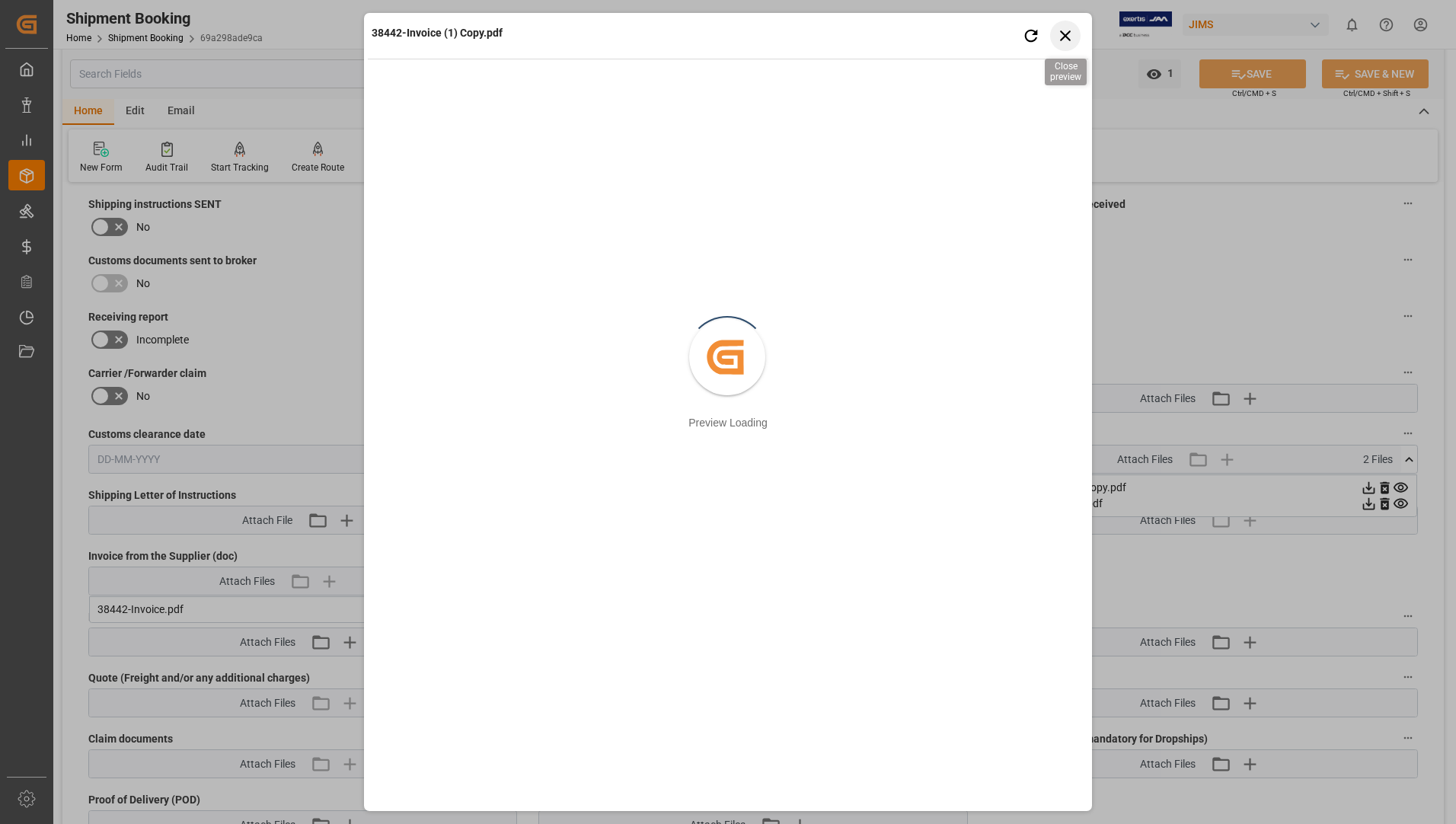
click at [1060, 37] on icon "button" at bounding box center [1066, 36] width 19 height 19
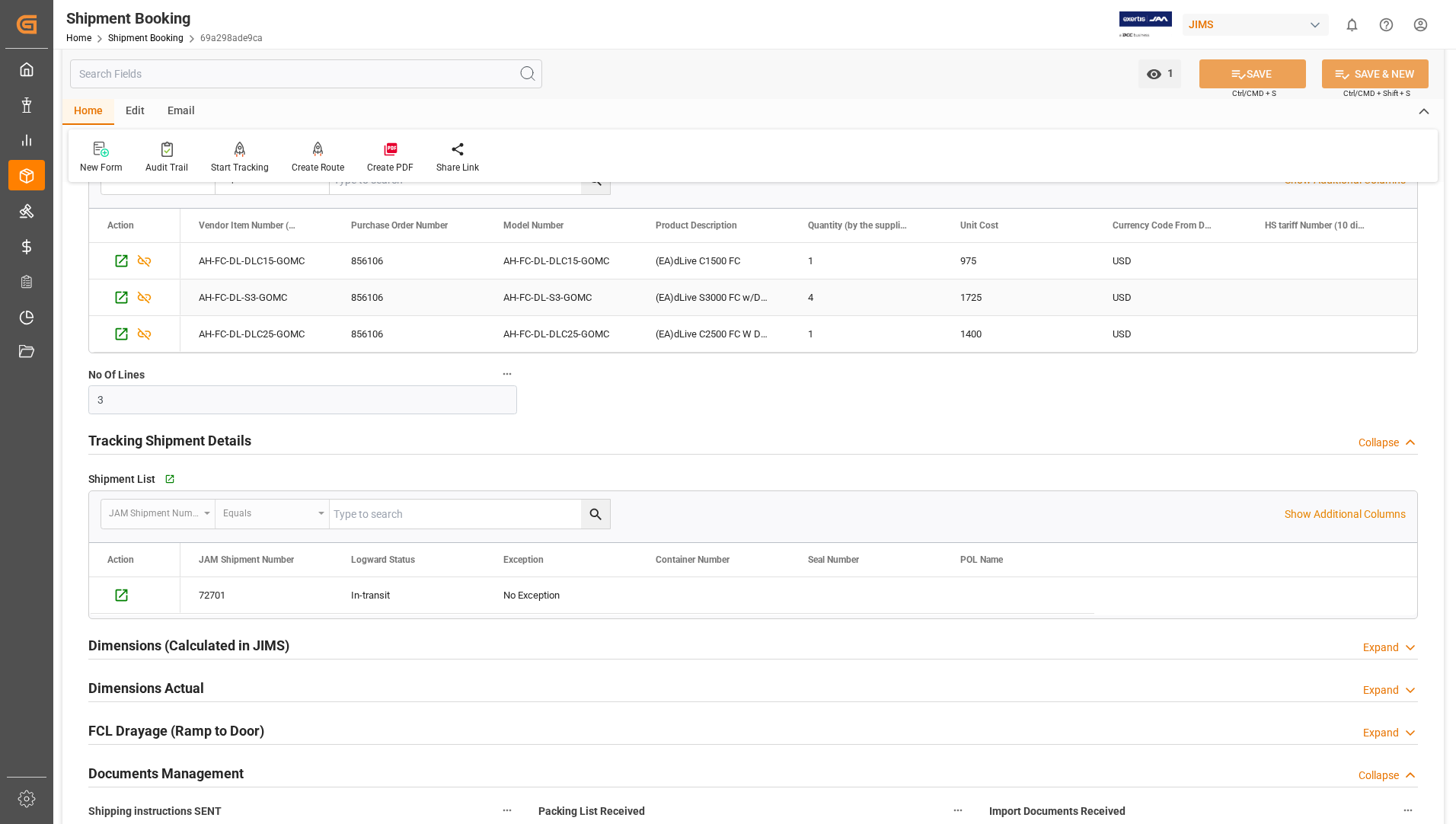
scroll to position [381, 0]
